Goal: Check status: Check status

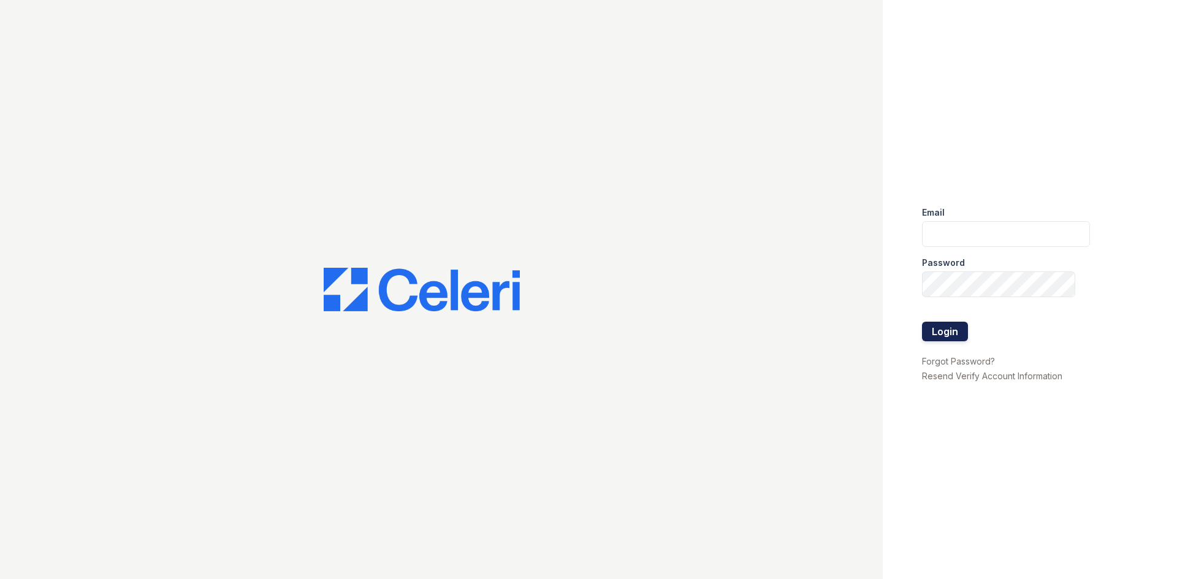
type input "[EMAIL_ADDRESS][DOMAIN_NAME]"
click at [960, 328] on button "Login" at bounding box center [945, 332] width 46 height 20
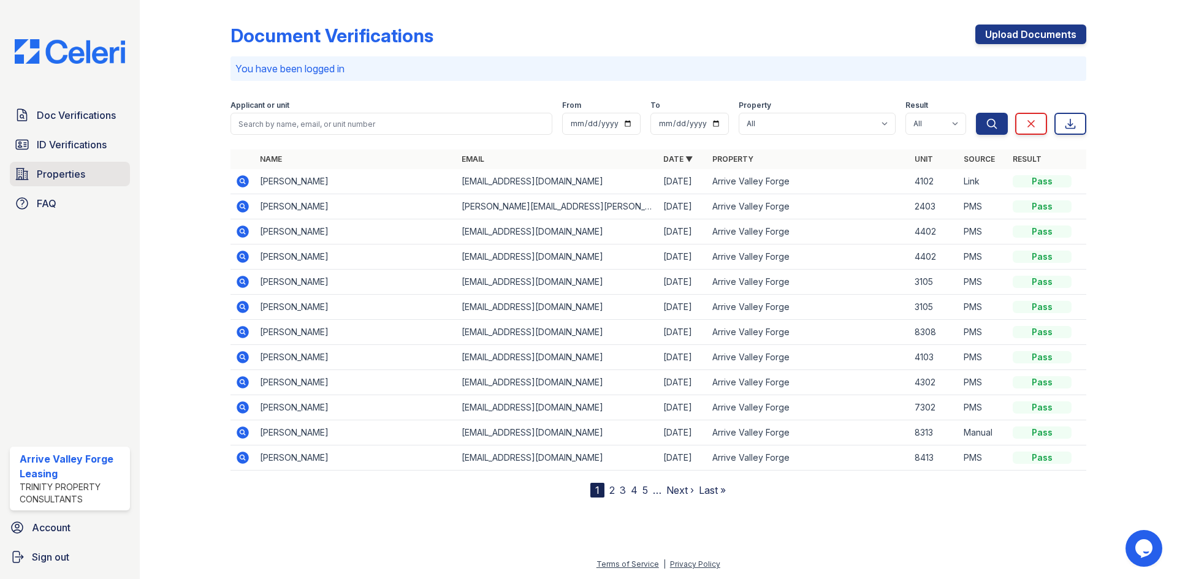
click at [50, 167] on span "Properties" at bounding box center [61, 174] width 48 height 15
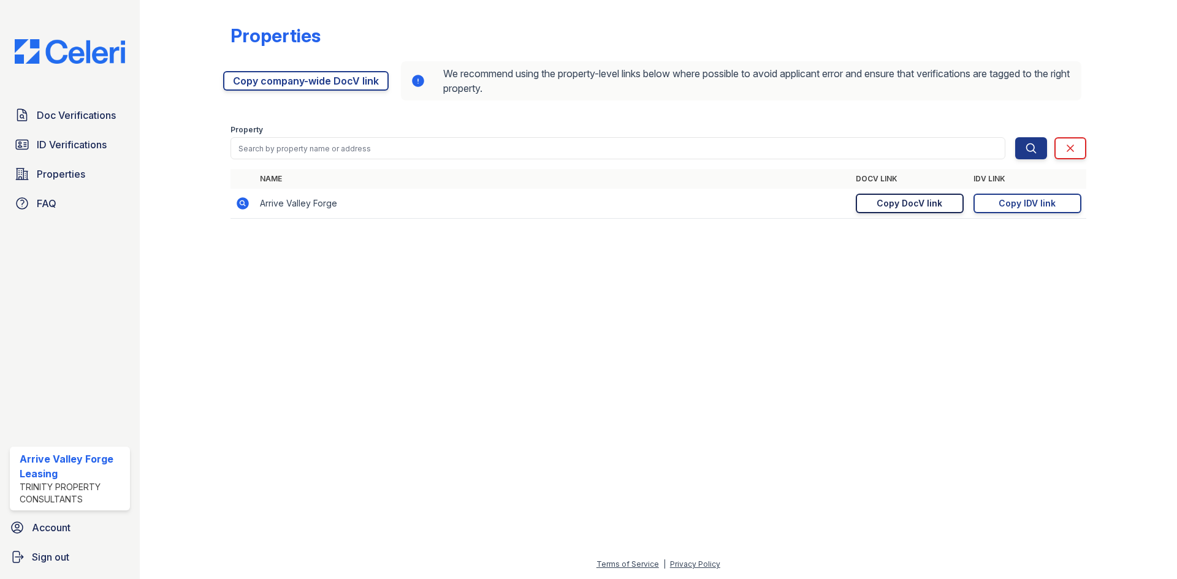
click at [904, 199] on div "Copy DocV link" at bounding box center [909, 203] width 66 height 12
click at [1009, 203] on div "Copy IDV link" at bounding box center [1026, 203] width 57 height 12
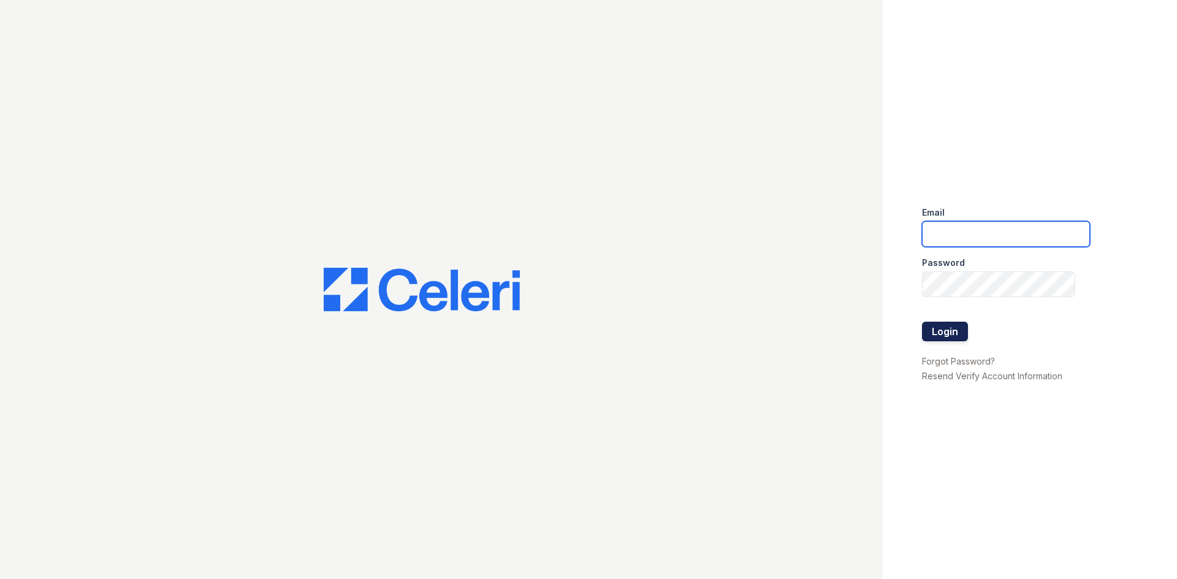
type input "arrivevalleyforge@trinity-pm.com"
click at [943, 332] on button "Login" at bounding box center [945, 332] width 46 height 20
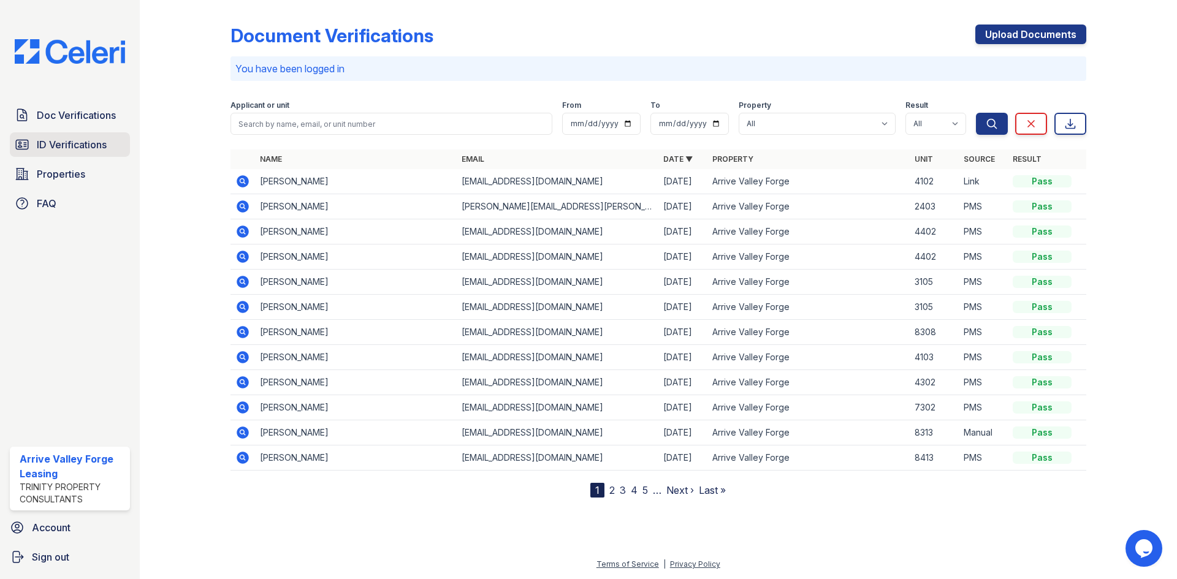
click at [71, 137] on link "ID Verifications" at bounding box center [70, 144] width 120 height 25
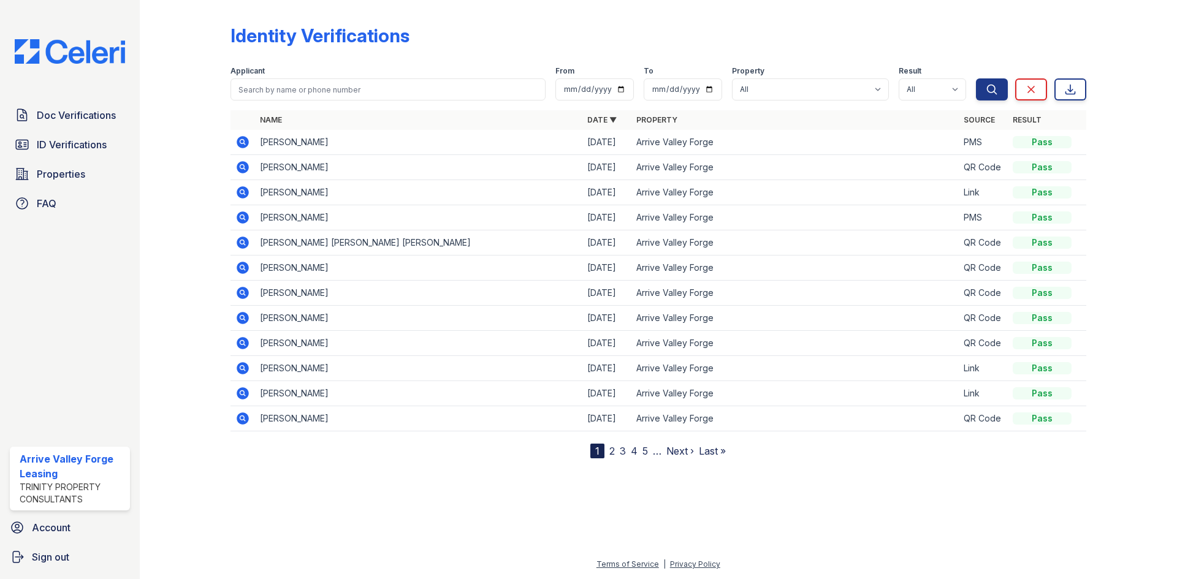
click at [244, 142] on icon at bounding box center [242, 142] width 15 height 15
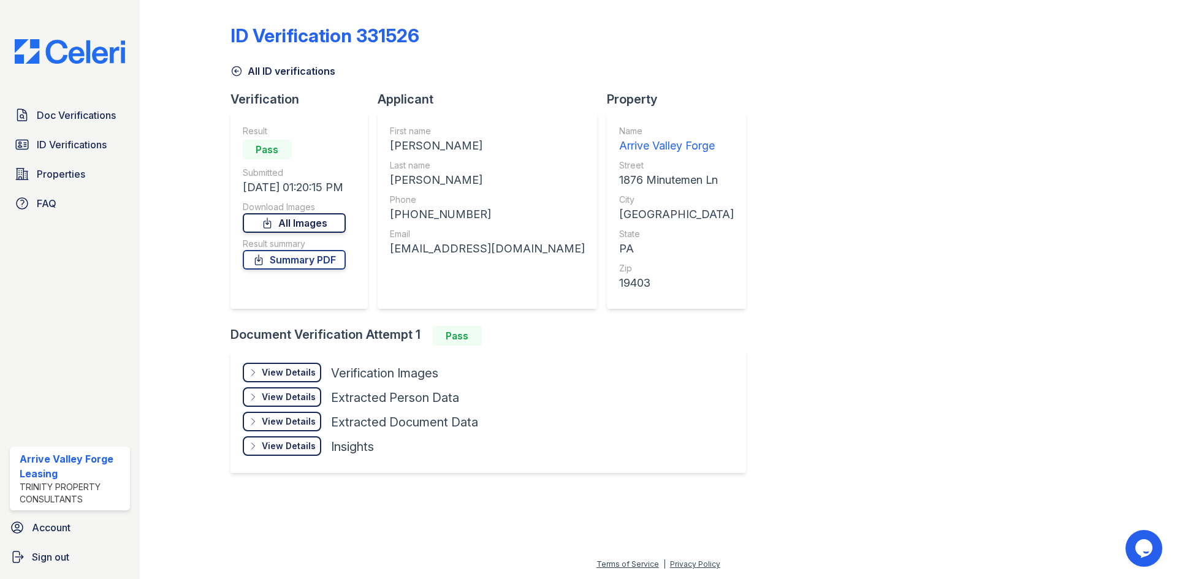
click at [281, 224] on link "All Images" at bounding box center [294, 223] width 103 height 20
click at [290, 262] on link "Summary PDF" at bounding box center [294, 260] width 103 height 20
drag, startPoint x: 784, startPoint y: 125, endPoint x: 786, endPoint y: 116, distance: 8.8
click at [785, 125] on div "ID Verification 331526 All ID verifications Verification Result Pass Submitted …" at bounding box center [658, 247] width 856 height 485
click at [61, 143] on span "ID Verifications" at bounding box center [72, 144] width 70 height 15
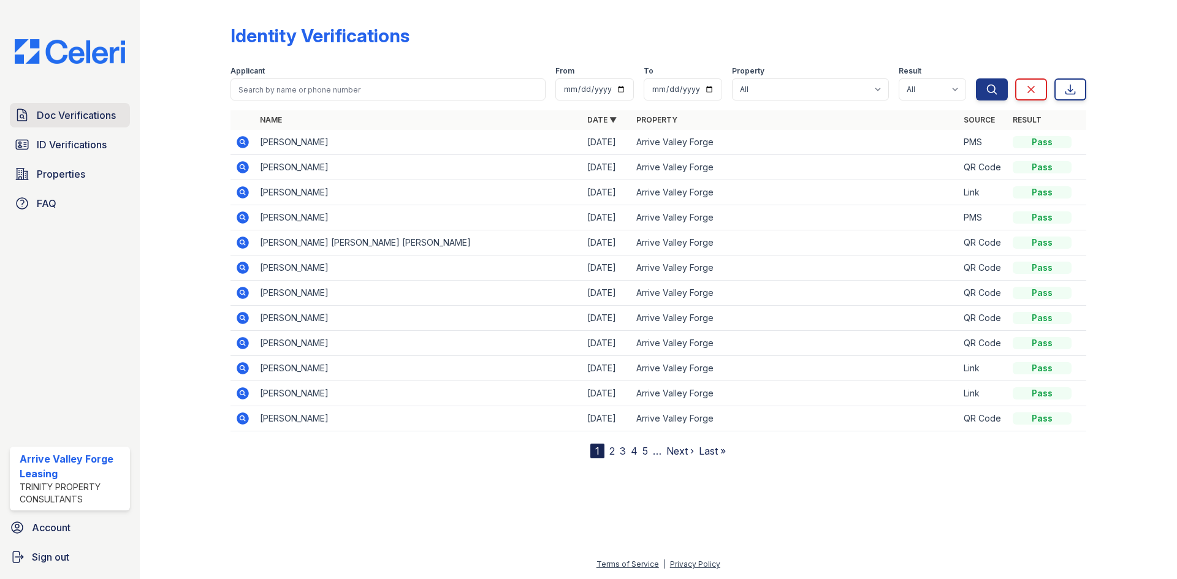
drag, startPoint x: 61, startPoint y: 143, endPoint x: 75, endPoint y: 119, distance: 28.3
click at [75, 119] on span "Doc Verifications" at bounding box center [76, 115] width 79 height 15
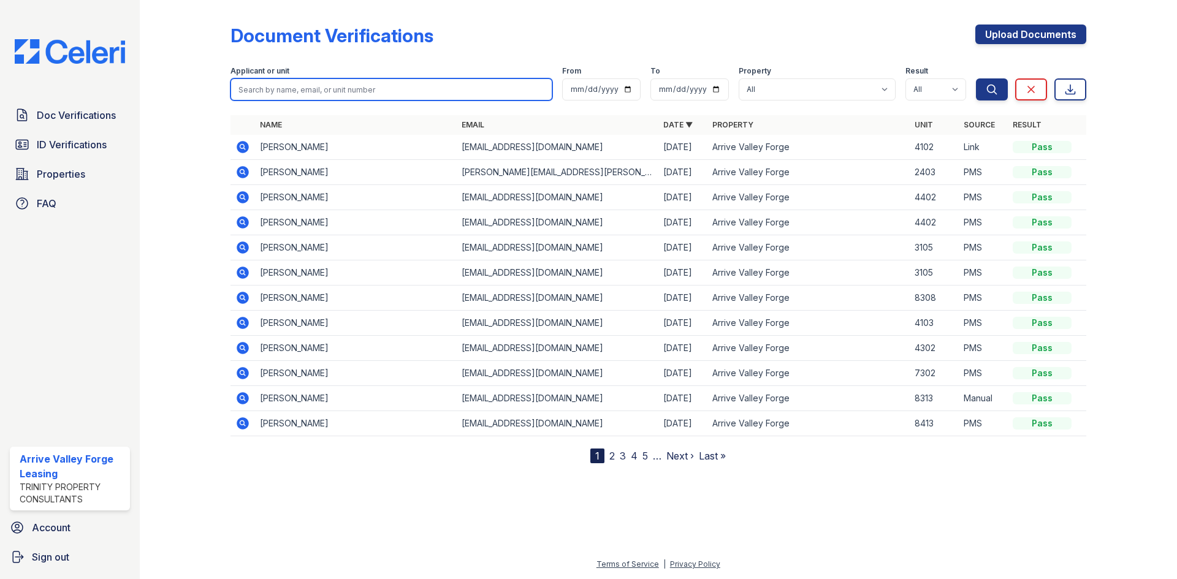
click at [302, 90] on input "search" at bounding box center [391, 89] width 322 height 22
type input "m"
click at [419, 89] on input "search" at bounding box center [391, 89] width 322 height 22
type input "Margaret"
click at [976, 78] on button "Search" at bounding box center [992, 89] width 32 height 22
